Goal: Check status

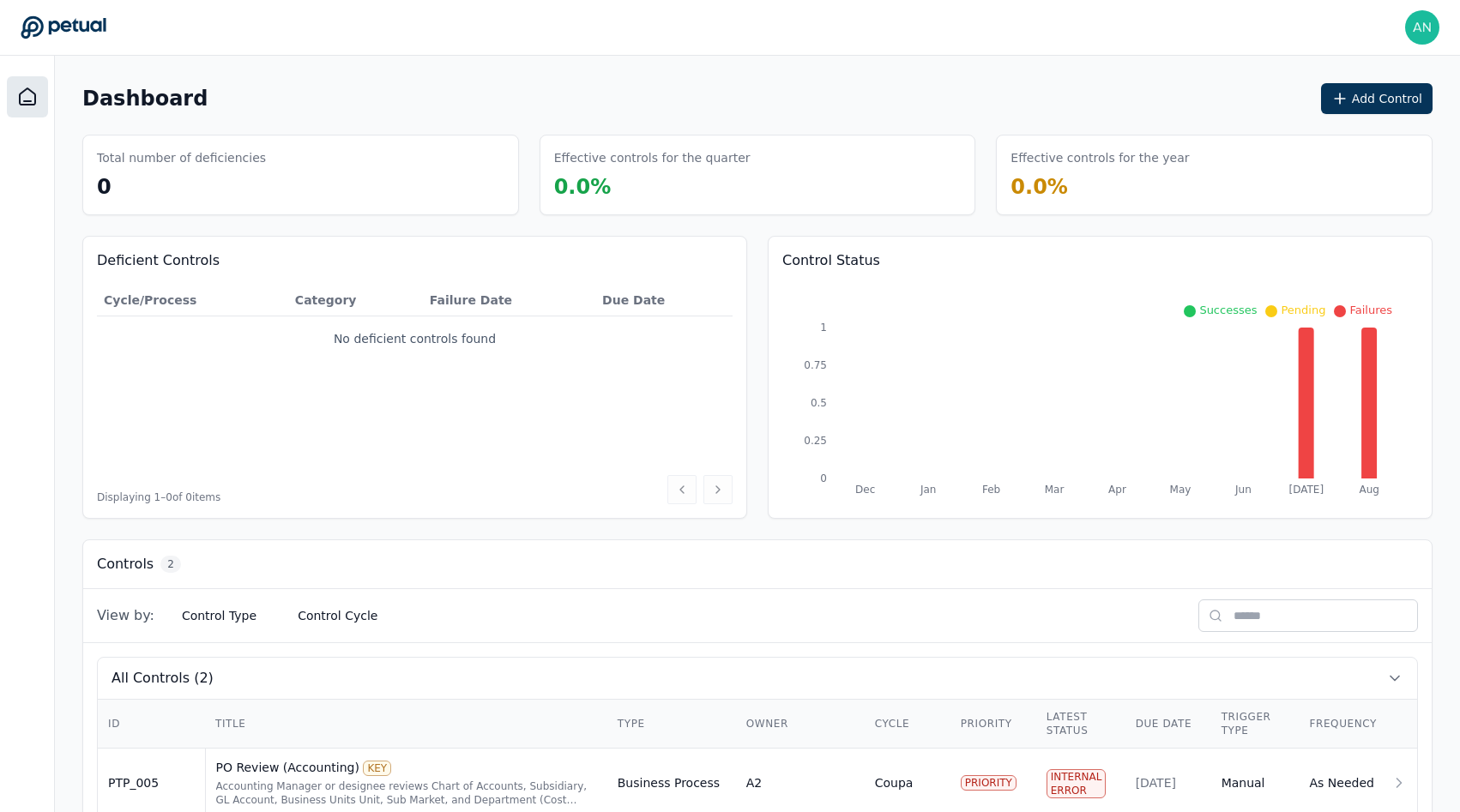
scroll to position [117, 0]
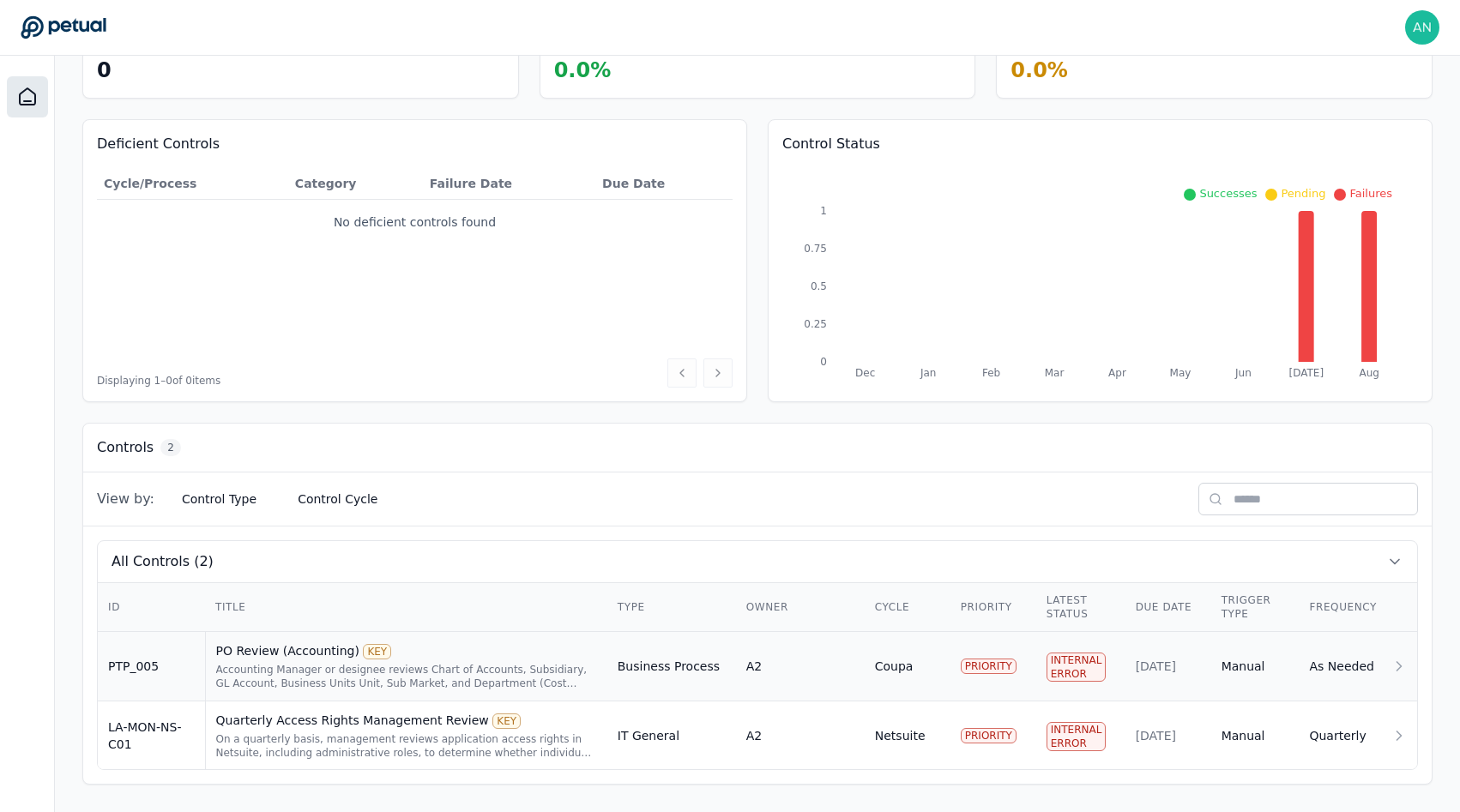
click at [403, 654] on div "PO Review (Accounting) KEY" at bounding box center [407, 650] width 380 height 17
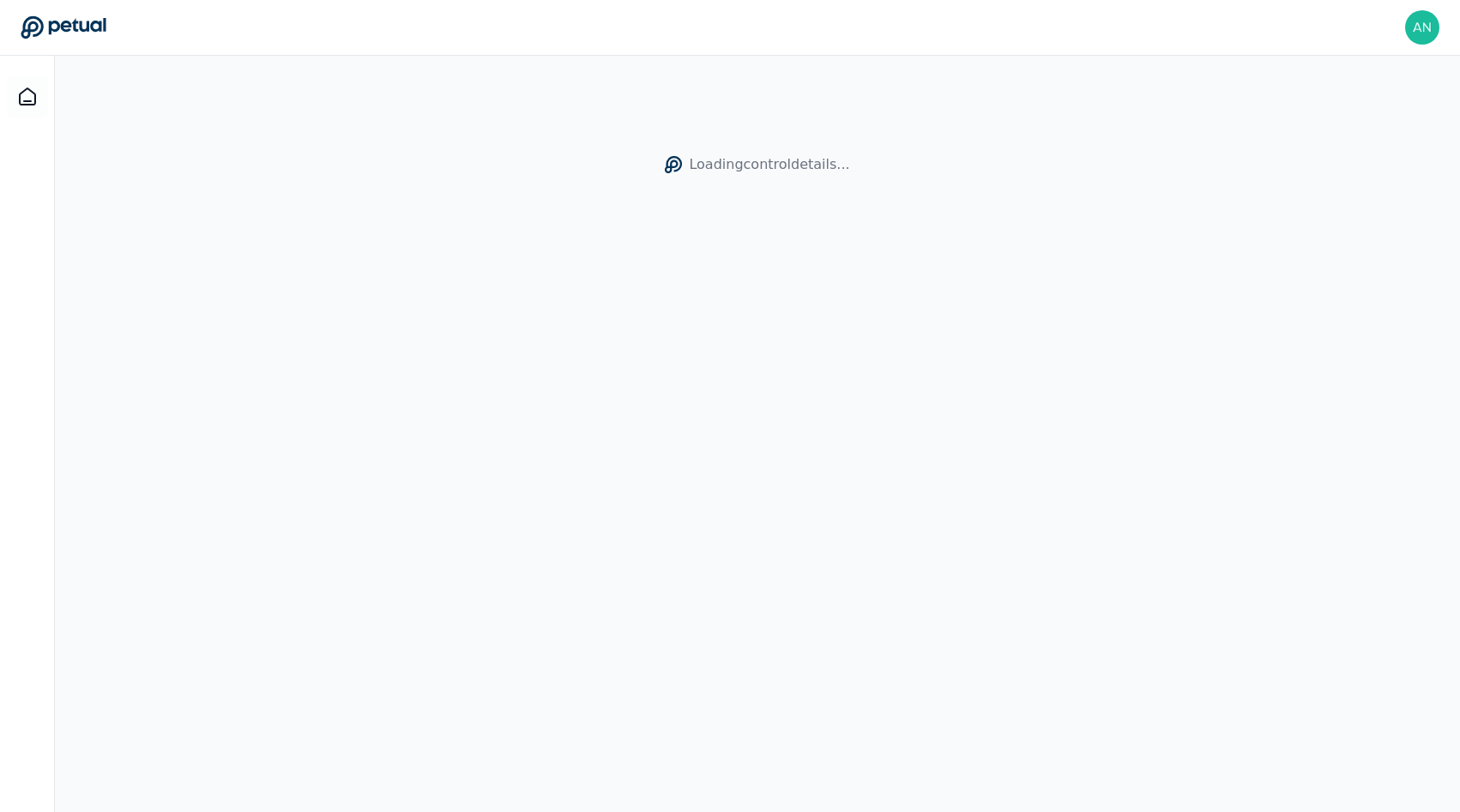
scroll to position [37, 0]
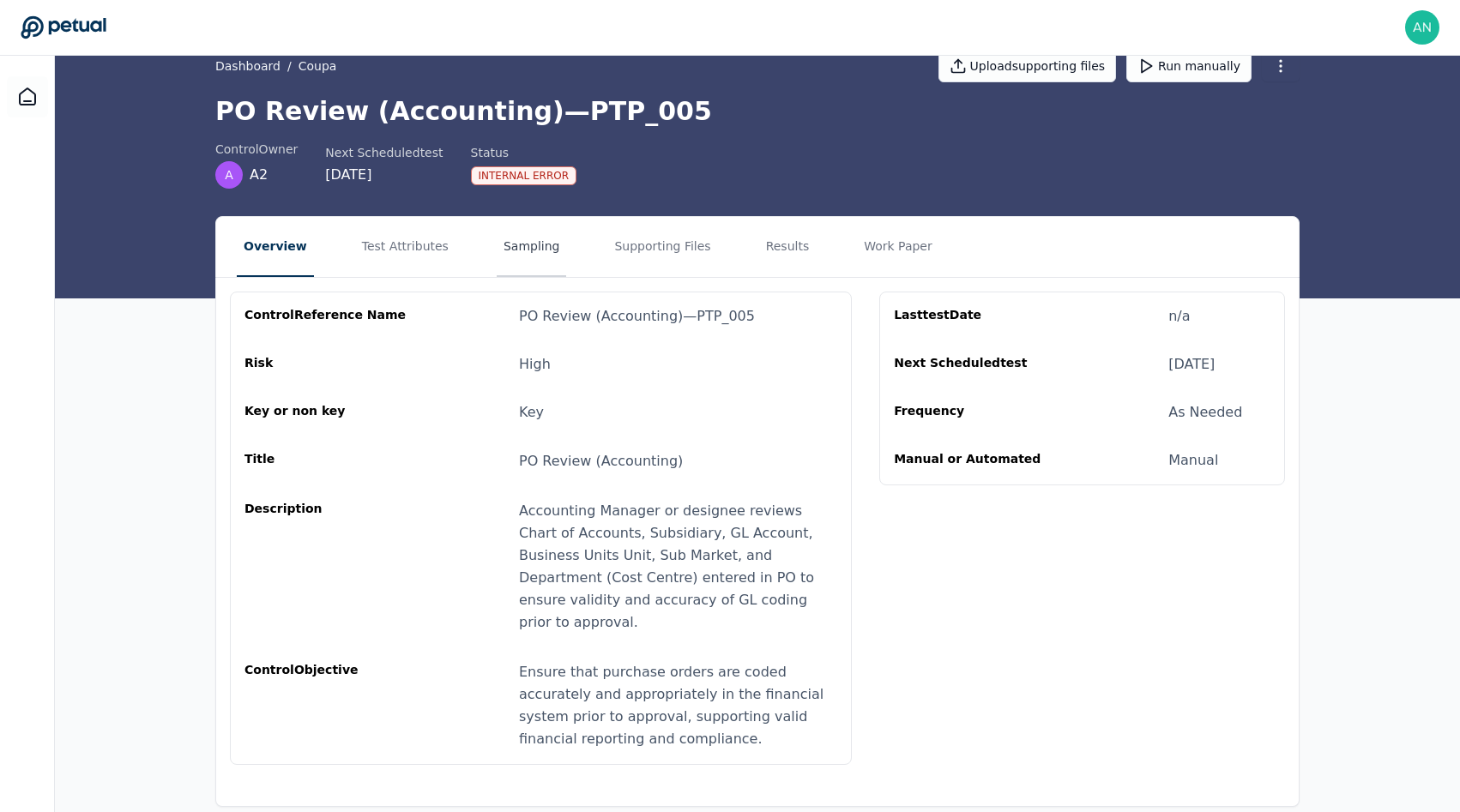
click at [536, 258] on button "Sampling" at bounding box center [531, 247] width 70 height 60
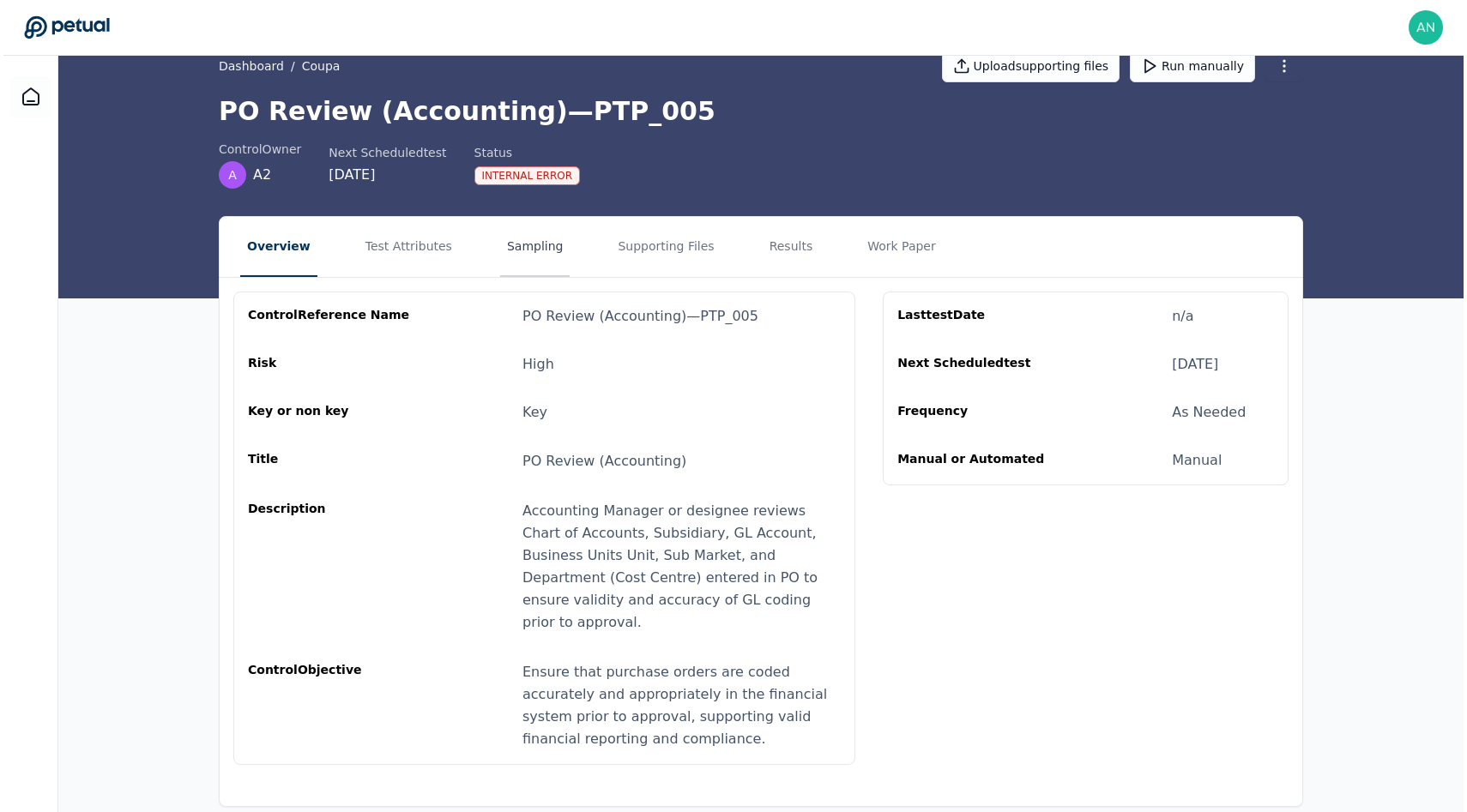
scroll to position [0, 0]
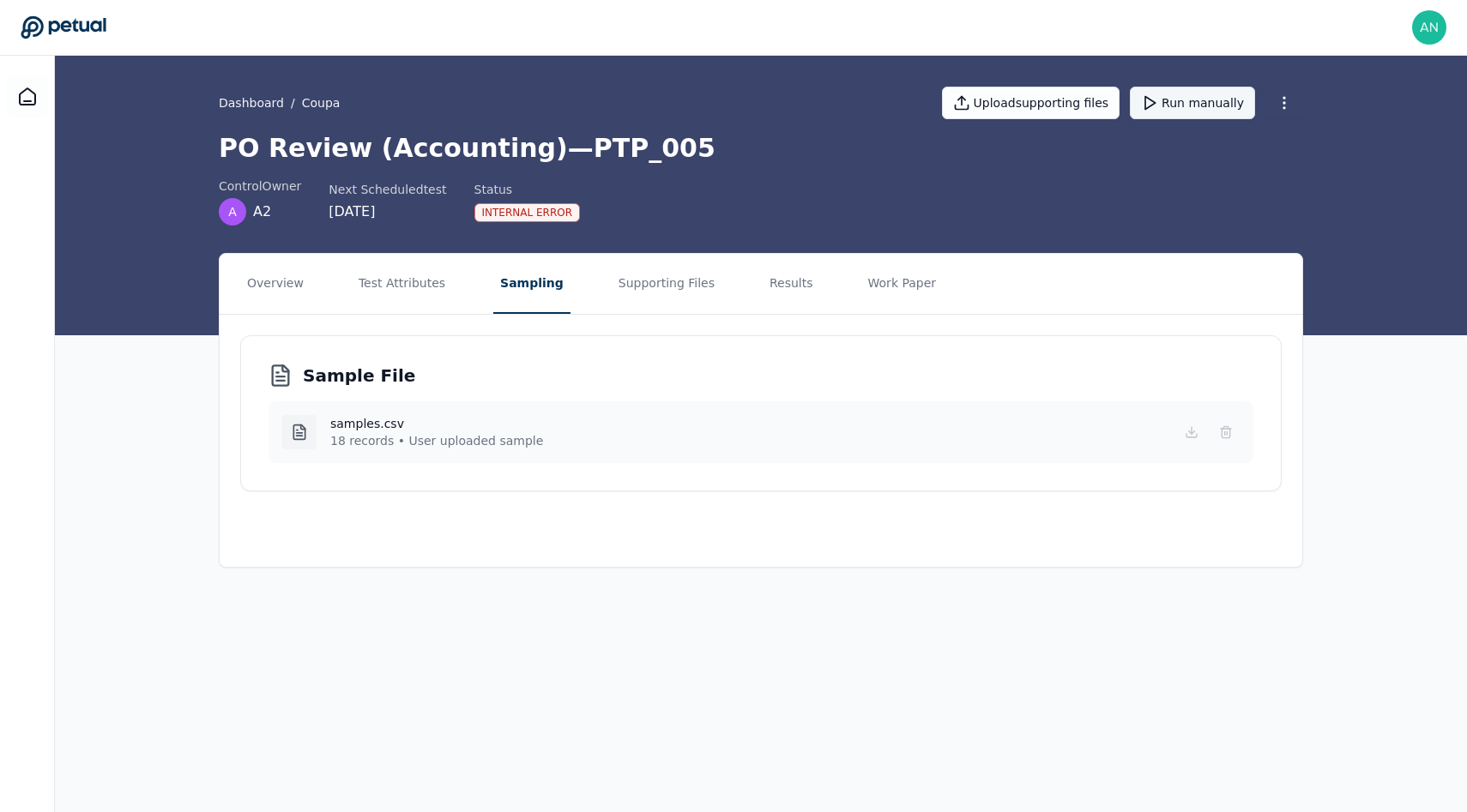
click at [1159, 112] on button "Run manually" at bounding box center [1192, 103] width 126 height 32
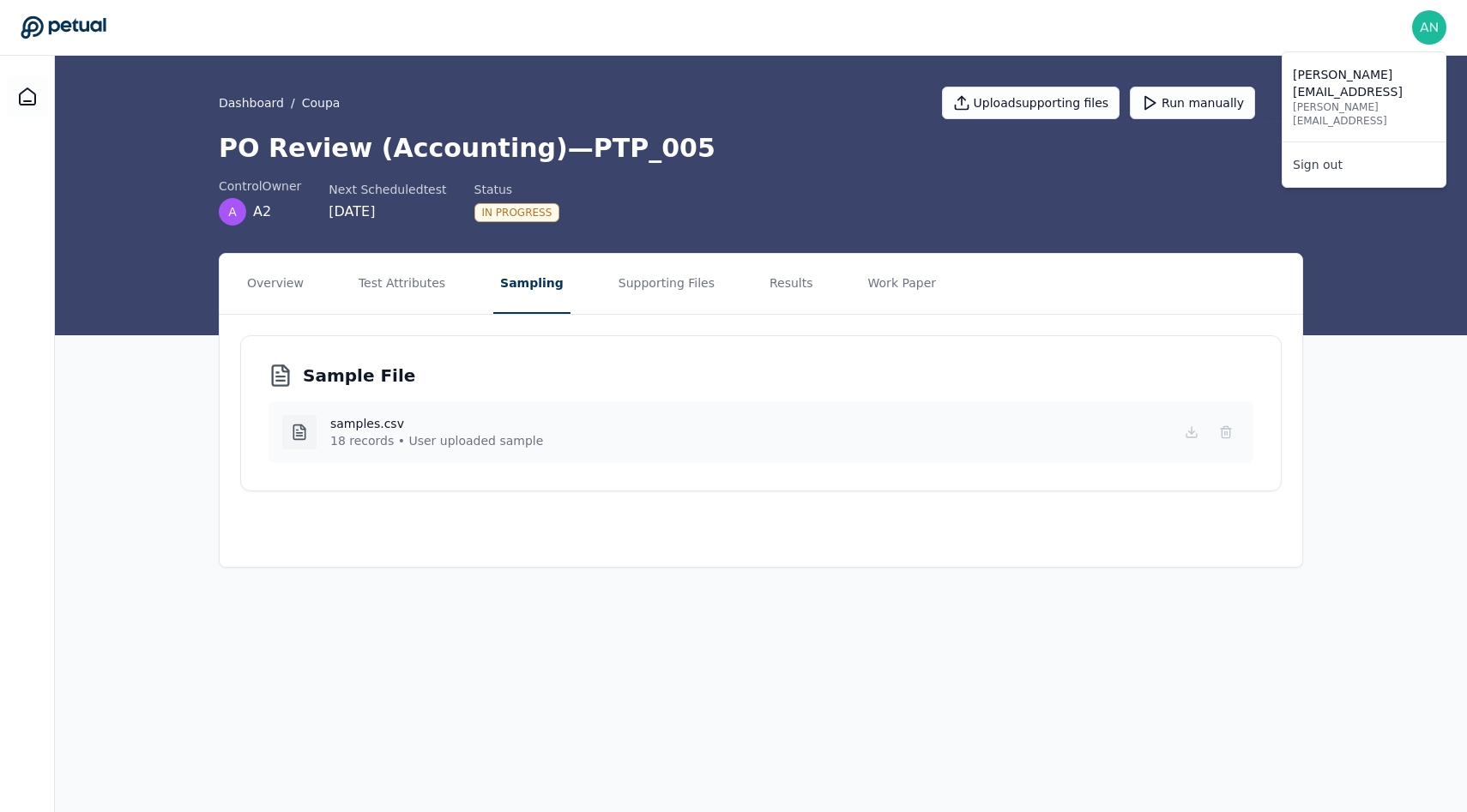
click at [1434, 31] on img at bounding box center [1428, 27] width 34 height 34
click at [1334, 149] on link "Sign out" at bounding box center [1364, 164] width 163 height 31
